Goal: Transaction & Acquisition: Subscribe to service/newsletter

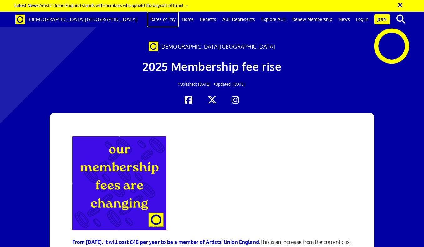
click at [159, 19] on link "Rates of Pay" at bounding box center [163, 20] width 32 height 16
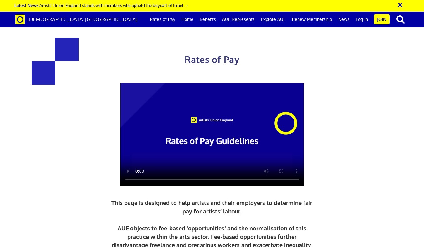
scroll to position [495, 0]
click at [379, 20] on link "Join" at bounding box center [382, 19] width 16 height 10
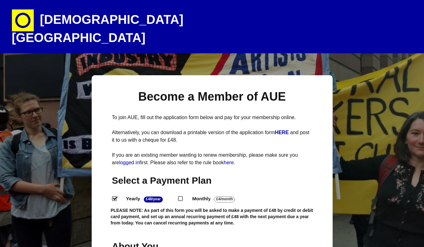
select select
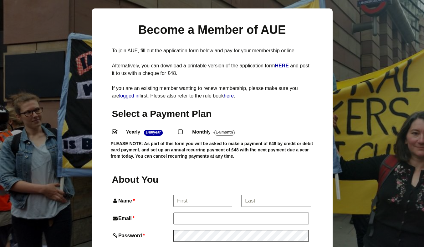
scroll to position [107, 0]
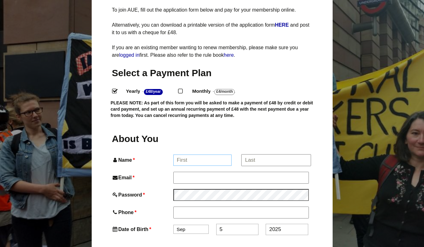
click at [185, 154] on input "Name *" at bounding box center [203, 159] width 58 height 11
type input "Johanna"
type input "Johanna Hoffbeck Durhailay"
type input "hi@bonjourjohanna.com"
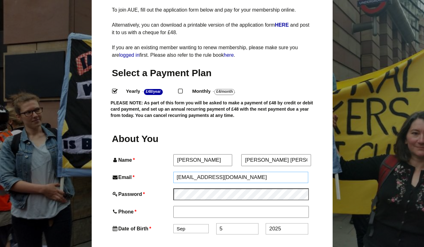
type input "07366387017"
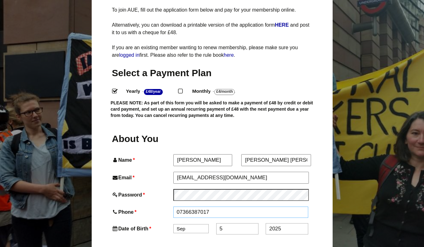
type input "The Flat, 30 High Street"
type input "30 High Street"
type input "Watlington"
type input "OX49 5PY"
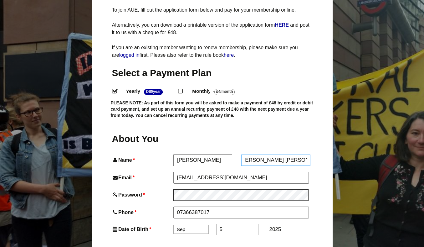
drag, startPoint x: 268, startPoint y: 146, endPoint x: 317, endPoint y: 146, distance: 49.5
type input "Johanna Hoffbeck"
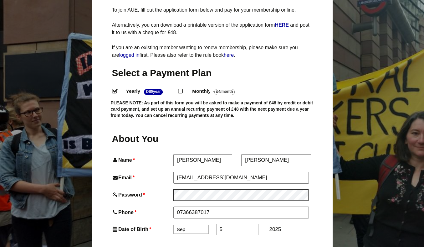
scroll to position [148, 0]
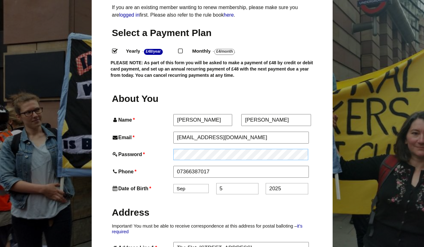
click at [149, 149] on div "Password *" at bounding box center [212, 154] width 200 height 11
click at [173, 149] on div "Password *" at bounding box center [212, 154] width 200 height 11
click at [172, 149] on div "Password *" at bounding box center [212, 154] width 200 height 11
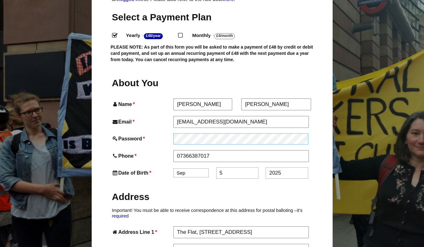
scroll to position [190, 0]
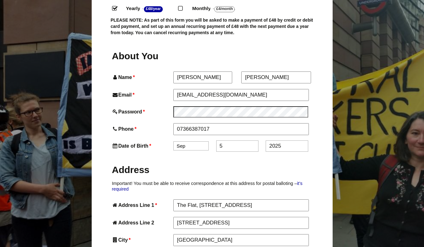
click at [198, 141] on select "Jan Feb Mar Apr May Jun Jul Aug Sep Oct Nov Dec" at bounding box center [191, 145] width 35 height 9
click at [187, 142] on select "Jan Feb Mar Apr May Jun Jul Aug Sep Oct Nov Dec" at bounding box center [191, 146] width 35 height 9
select select "6"
click at [174, 142] on select "Jan Feb Mar Apr May Jun Jul Aug Sep Oct Nov Dec" at bounding box center [191, 146] width 35 height 9
drag, startPoint x: 228, startPoint y: 135, endPoint x: 215, endPoint y: 135, distance: 13.2
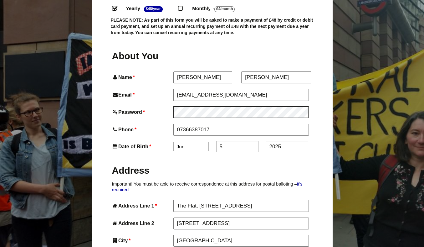
click at [215, 141] on div "Date of Birth * Jan Feb Mar Apr May Jun Jul Aug Sep Oct Nov Dec 5 2025" at bounding box center [212, 146] width 200 height 11
type input "24"
drag, startPoint x: 276, startPoint y: 133, endPoint x: 254, endPoint y: 133, distance: 21.6
click at [254, 141] on div "Date of Birth * Jan Feb Mar Apr May Jun Jul Aug Sep Oct Nov Dec 24 2025" at bounding box center [212, 146] width 200 height 11
type input "1990"
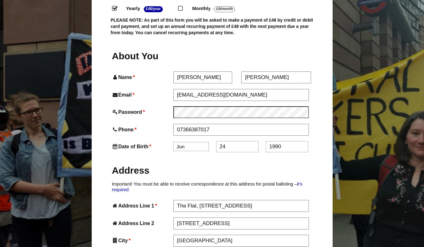
click at [216, 164] on h2 "Address" at bounding box center [212, 170] width 200 height 12
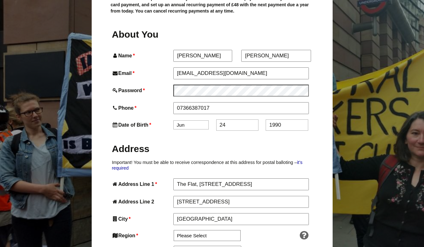
scroll to position [255, 0]
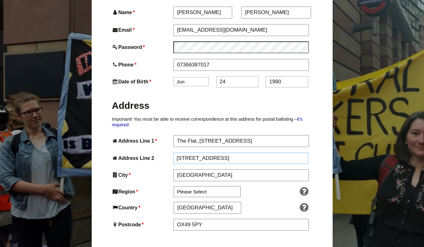
drag, startPoint x: 177, startPoint y: 146, endPoint x: 164, endPoint y: 146, distance: 12.8
click at [164, 153] on div "Address Line 2 30 High Street" at bounding box center [212, 158] width 200 height 11
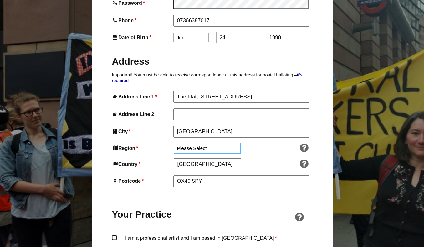
click at [191, 142] on select "Please Select South East England London North West England East of England West…" at bounding box center [207, 147] width 67 height 11
click at [174, 142] on select "Please Select South East England London North West England East of England West…" at bounding box center [207, 147] width 67 height 11
click at [219, 142] on select "Please Select South East England London North West England East of England West…" at bounding box center [207, 147] width 67 height 11
select select "South East"
click at [174, 142] on select "Please Select South East England London North West England East of England West…" at bounding box center [207, 147] width 67 height 11
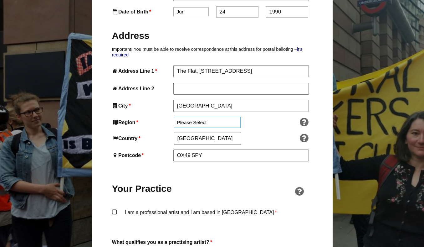
scroll to position [379, 0]
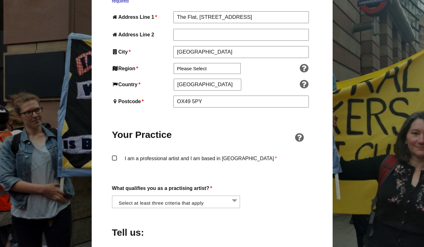
click at [114, 154] on label "I am a professional artist and I am based in England *" at bounding box center [212, 163] width 200 height 19
click at [0, 0] on input "I am a professional artist and I am based in England *" at bounding box center [0, 0] width 0 height 0
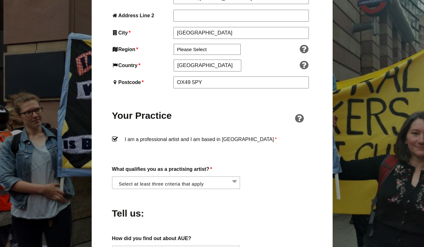
scroll to position [424, 0]
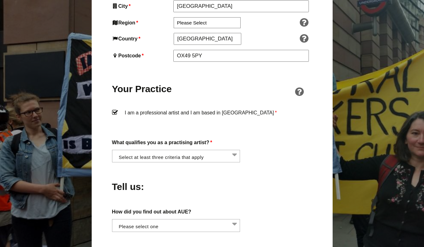
click at [145, 150] on li at bounding box center [178, 155] width 128 height 11
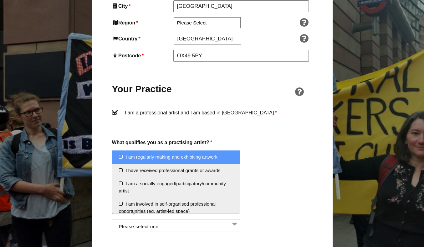
click at [121, 158] on li "I am regularly making and exhibiting artwork" at bounding box center [176, 156] width 128 height 13
select select "regularly_making_and_exhibiting_artwork"
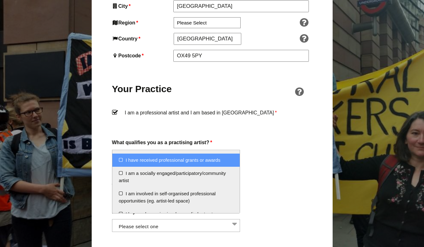
scroll to position [14, 0]
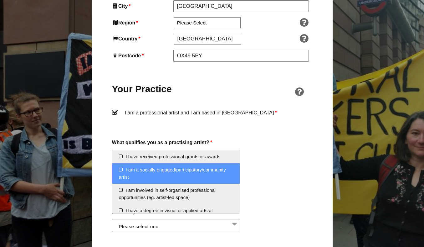
click at [120, 172] on li "I am a socially engaged/participatory/community artist" at bounding box center [176, 173] width 128 height 20
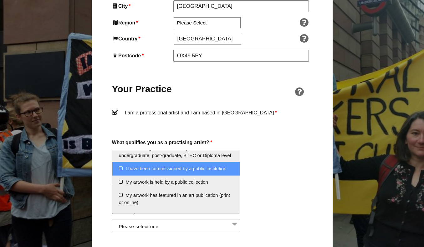
scroll to position [77, 0]
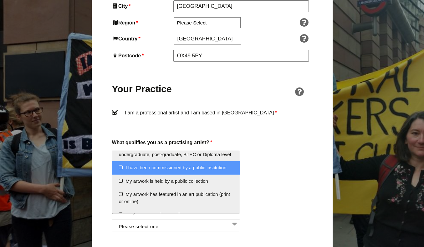
click at [121, 171] on li "I have been commissioned by a public institution" at bounding box center [176, 167] width 128 height 13
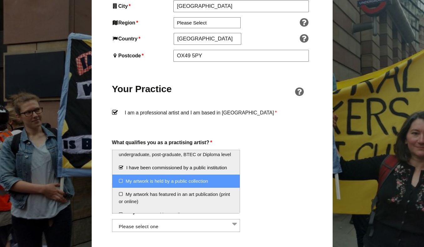
click at [120, 181] on li "My artwork is held by a public collection" at bounding box center [176, 180] width 128 height 13
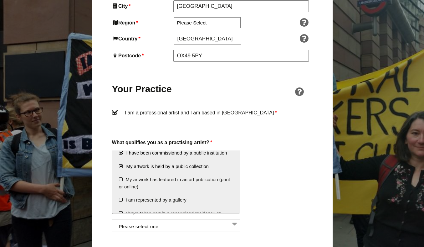
scroll to position [92, 0]
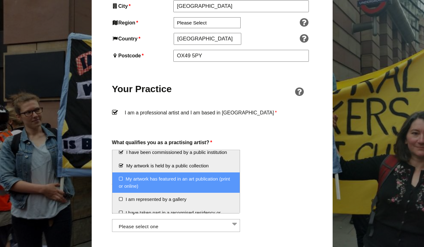
click at [120, 181] on li "My artwork has featured in an art publication (print or online)" at bounding box center [176, 182] width 128 height 20
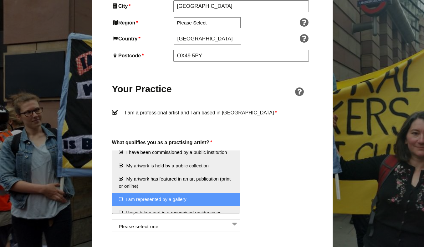
click at [123, 197] on li "I am represented by a gallery" at bounding box center [176, 199] width 128 height 13
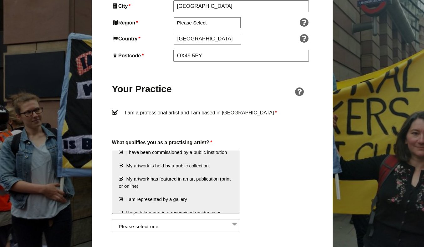
scroll to position [106, 0]
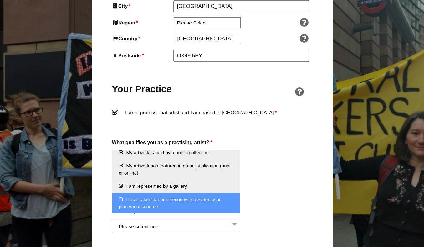
click at [121, 199] on li "I have taken part in a recognised residency or placement scheme" at bounding box center [176, 203] width 128 height 20
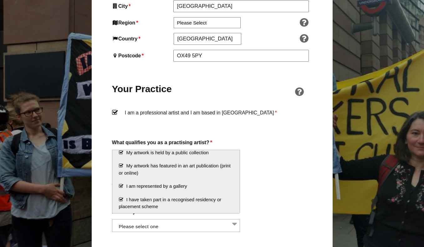
click at [280, 168] on div "Tell us:" at bounding box center [212, 185] width 200 height 34
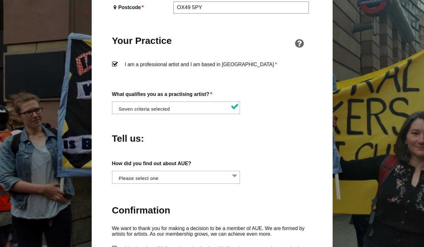
scroll to position [0, 0]
click at [199, 171] on li at bounding box center [178, 176] width 128 height 11
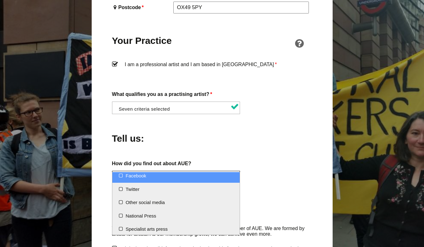
scroll to position [17, 0]
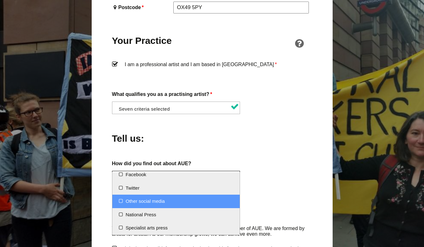
select select "Other social media"
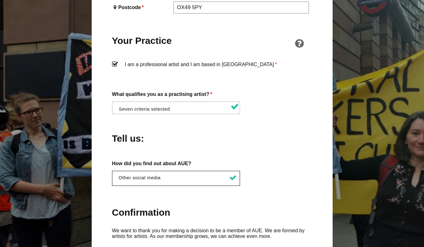
scroll to position [542, 0]
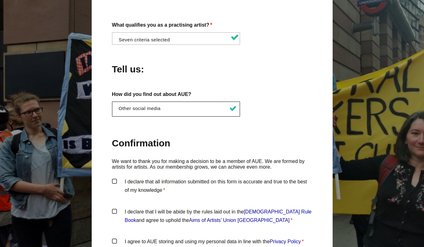
click at [119, 177] on label "I declare that all information submitted on this form is accurate and true to t…" at bounding box center [212, 186] width 200 height 19
click at [0, 0] on input "I declare that all information submitted on this form is accurate and true to t…" at bounding box center [0, 0] width 0 height 0
click at [113, 207] on label "I declare that I will be abide by the rules laid out in the Artists' Union Engl…" at bounding box center [212, 216] width 200 height 19
click at [0, 0] on input "I declare that I will be abide by the rules laid out in the Artists' Union Engl…" at bounding box center [0, 0] width 0 height 0
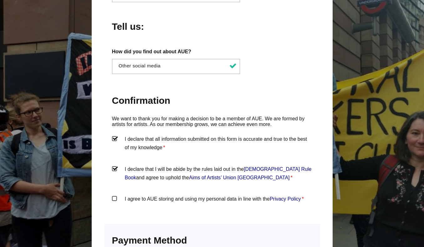
scroll to position [587, 0]
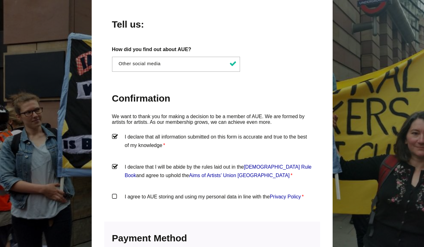
click at [113, 192] on label "I agree to AUE storing and using my personal data in line with the Privacy Poli…" at bounding box center [212, 201] width 200 height 19
click at [0, 0] on input "I agree to AUE storing and using my personal data in line with the Privacy Poli…" at bounding box center [0, 0] width 0 height 0
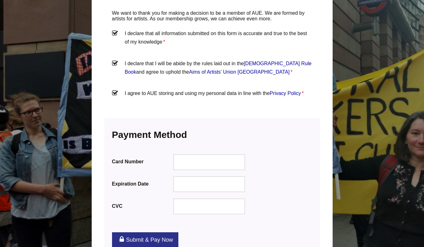
scroll to position [695, 0]
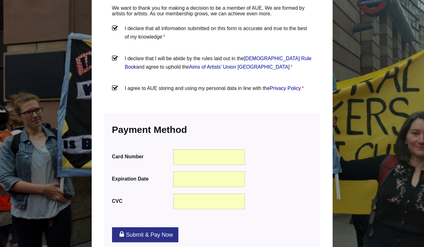
click at [152, 227] on link "Submit & Pay Now" at bounding box center [145, 234] width 66 height 15
